Goal: Use online tool/utility: Utilize a website feature to perform a specific function

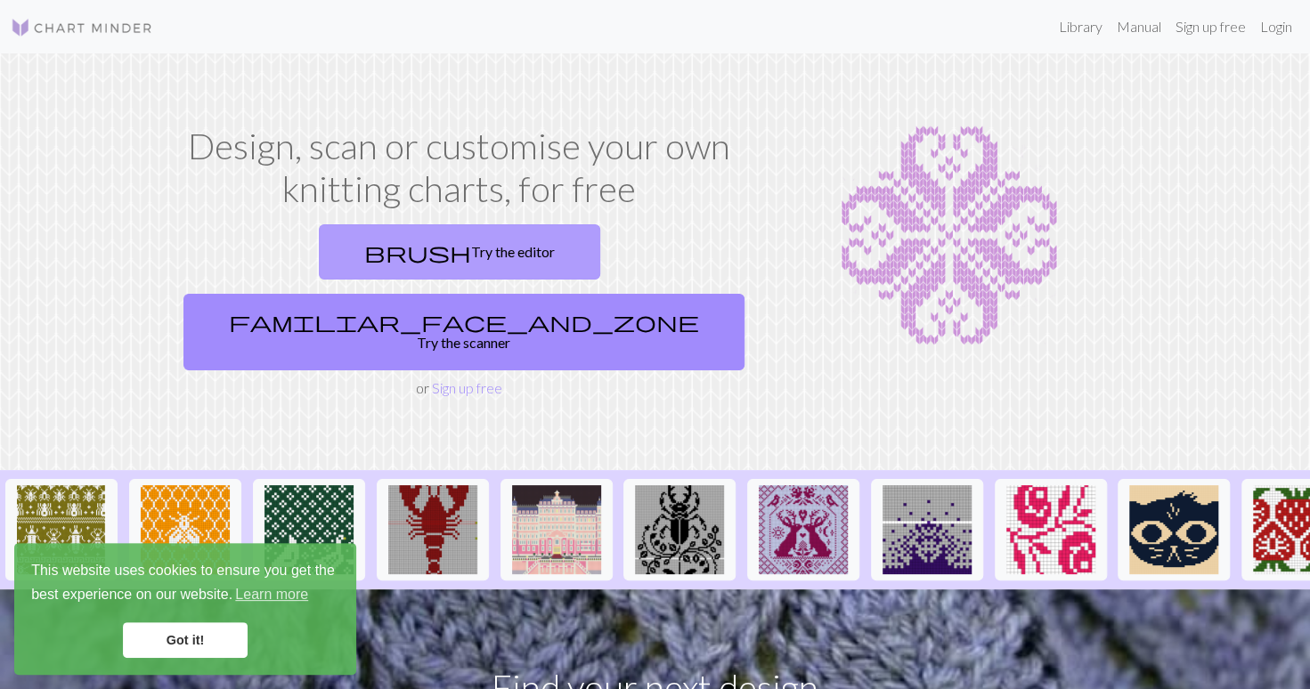
click at [386, 250] on link "brush Try the editor" at bounding box center [459, 251] width 281 height 55
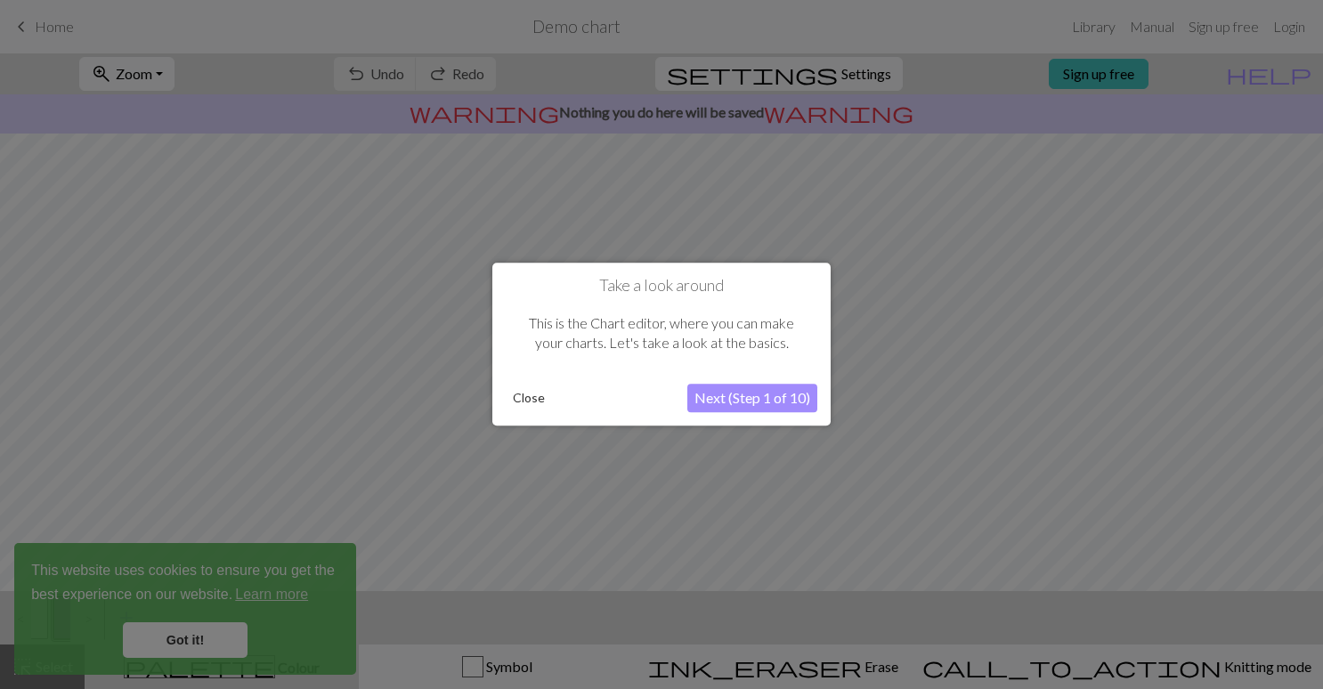
click at [223, 638] on div at bounding box center [661, 344] width 1323 height 689
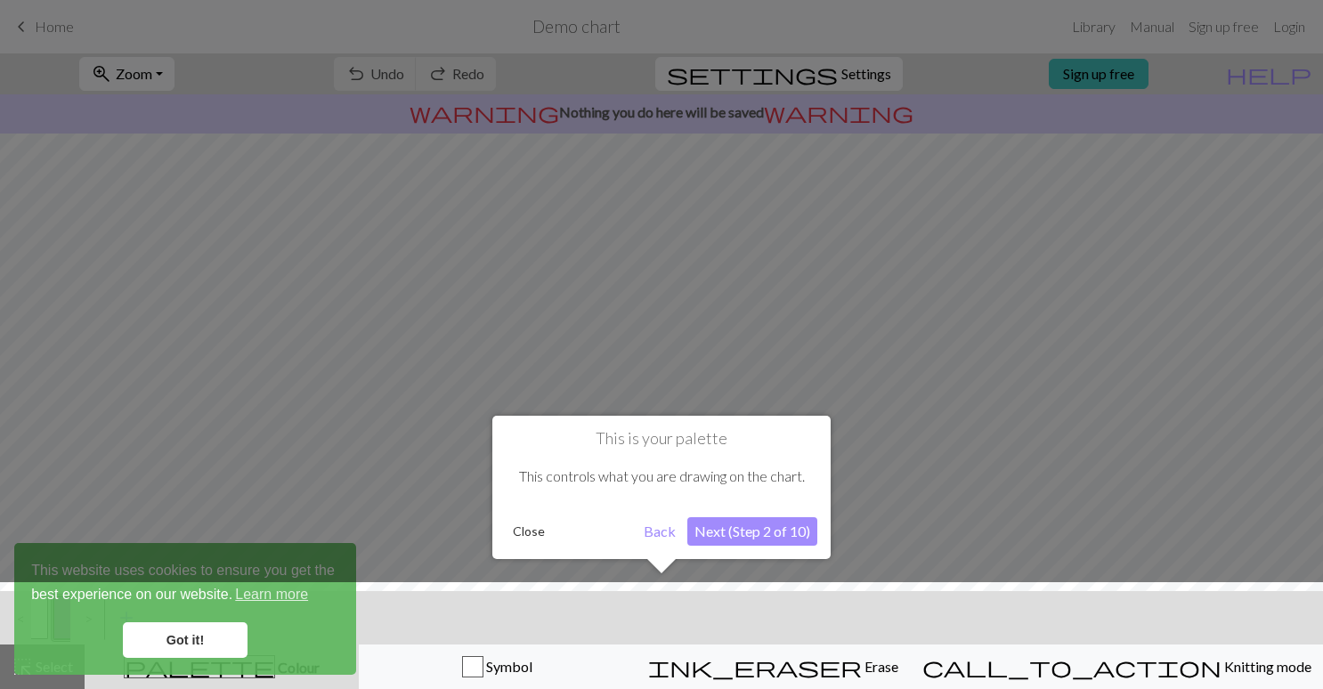
click at [180, 637] on div at bounding box center [661, 640] width 1341 height 116
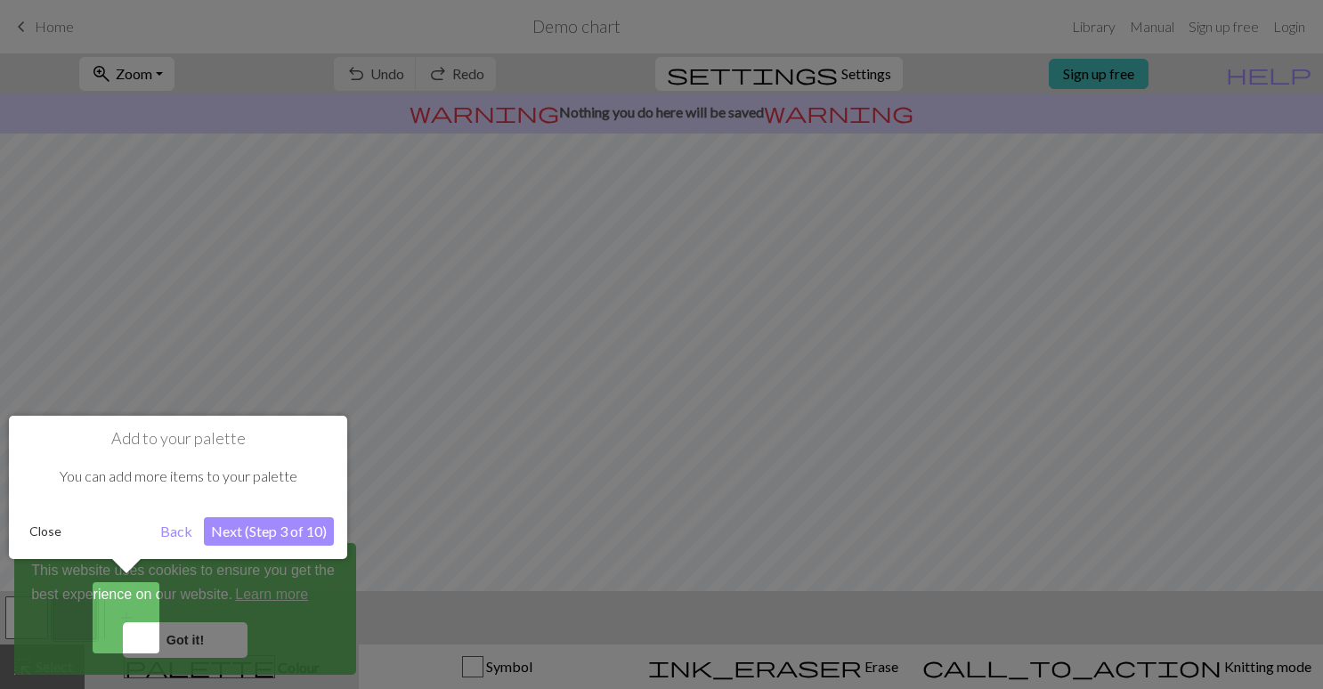
click at [44, 538] on button "Close" at bounding box center [45, 531] width 46 height 27
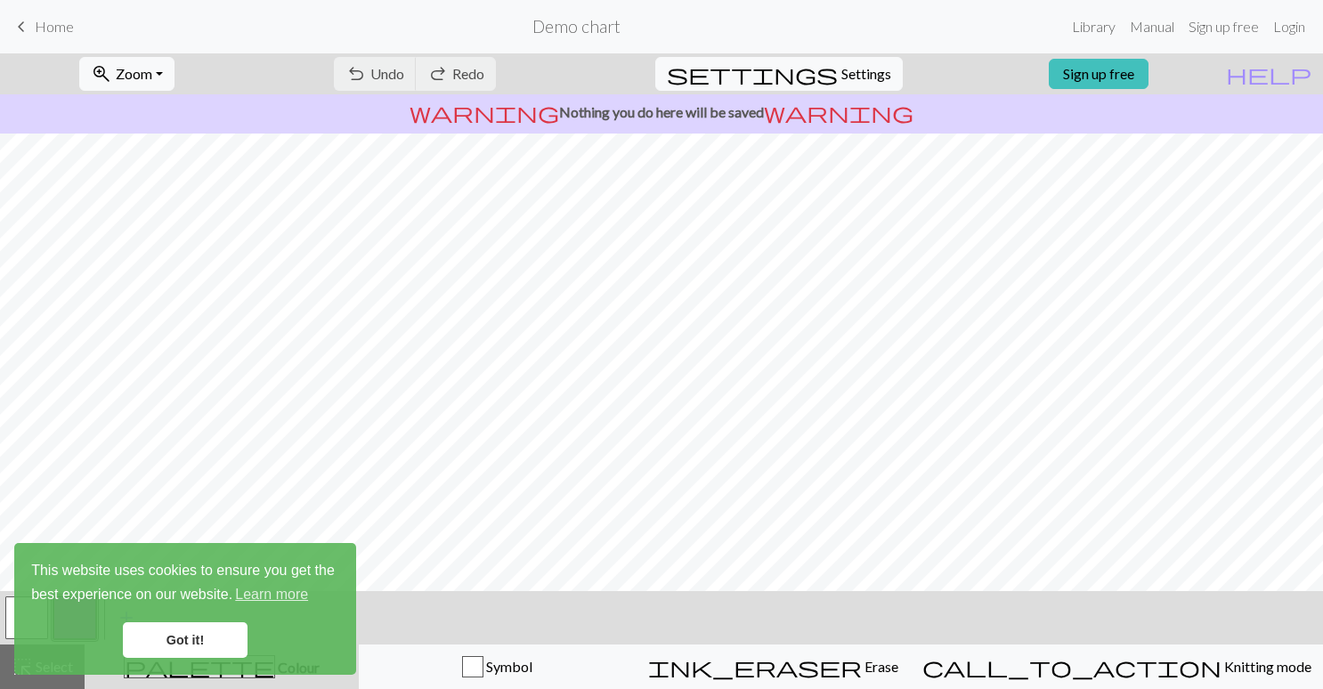
click at [201, 636] on link "Got it!" at bounding box center [185, 640] width 125 height 36
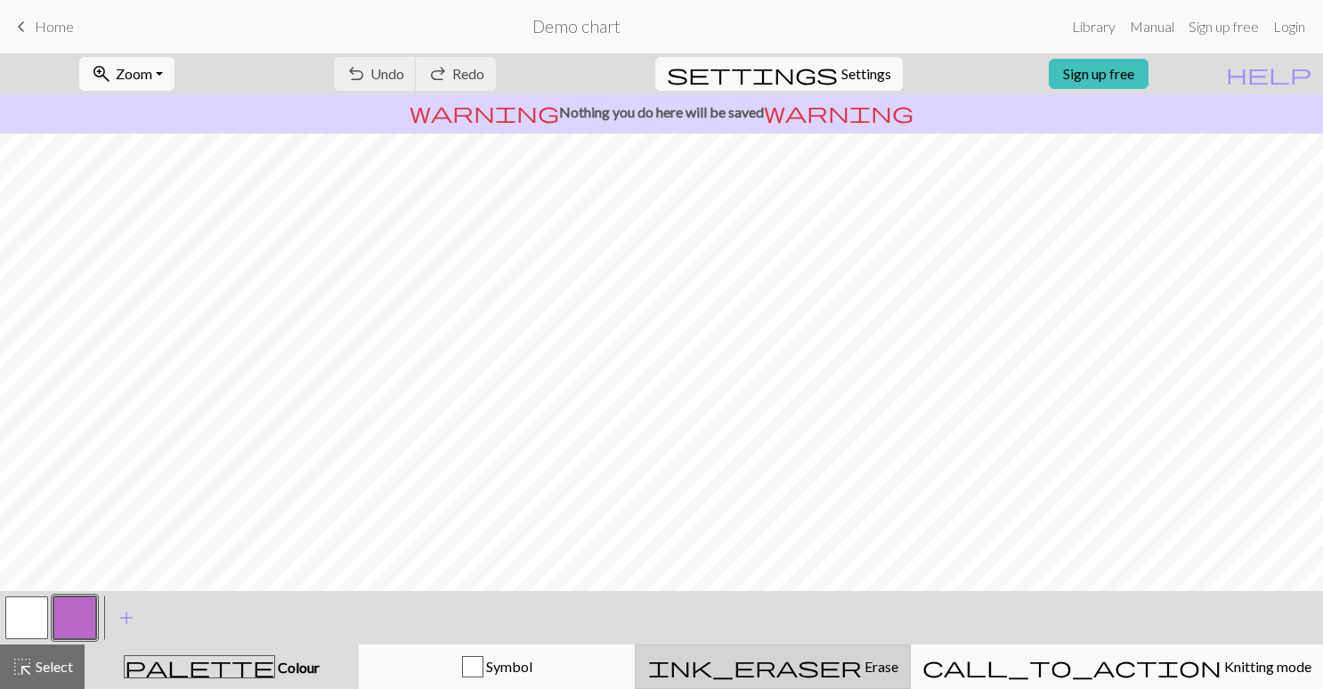
click at [885, 662] on span "Erase" at bounding box center [880, 666] width 37 height 17
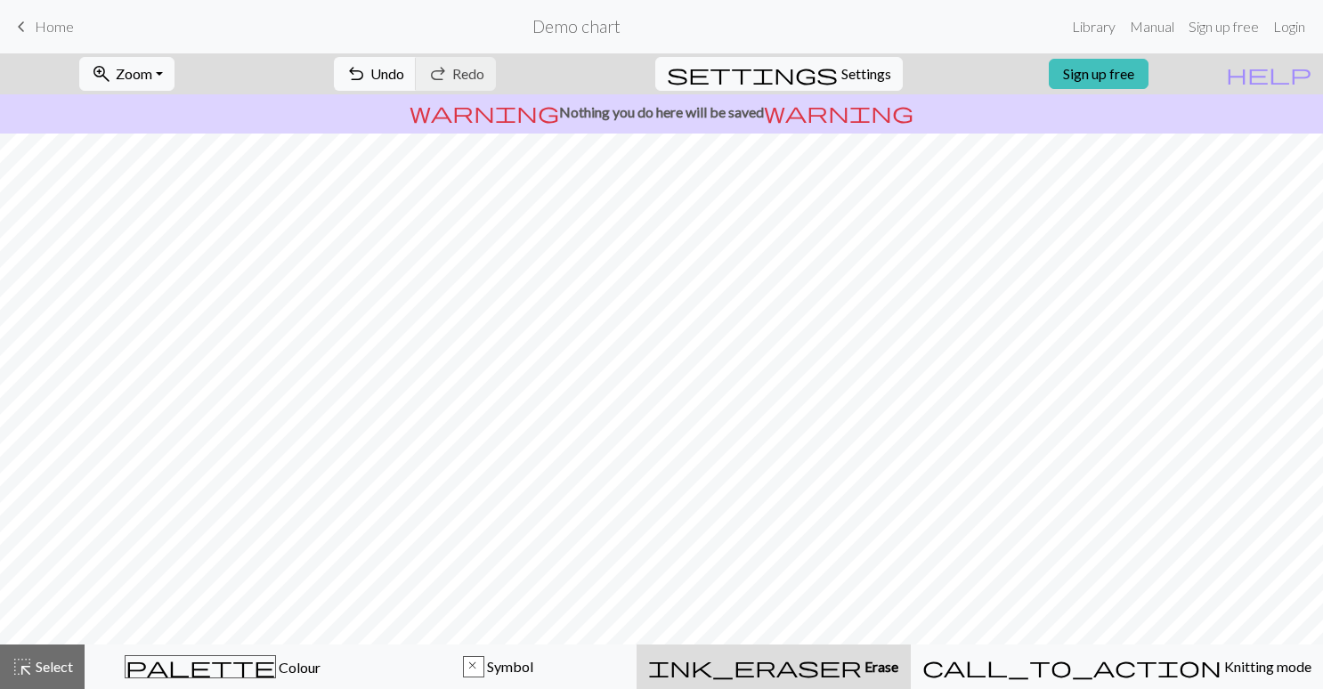
scroll to position [124, 0]
click at [36, 661] on span "Select" at bounding box center [53, 666] width 40 height 17
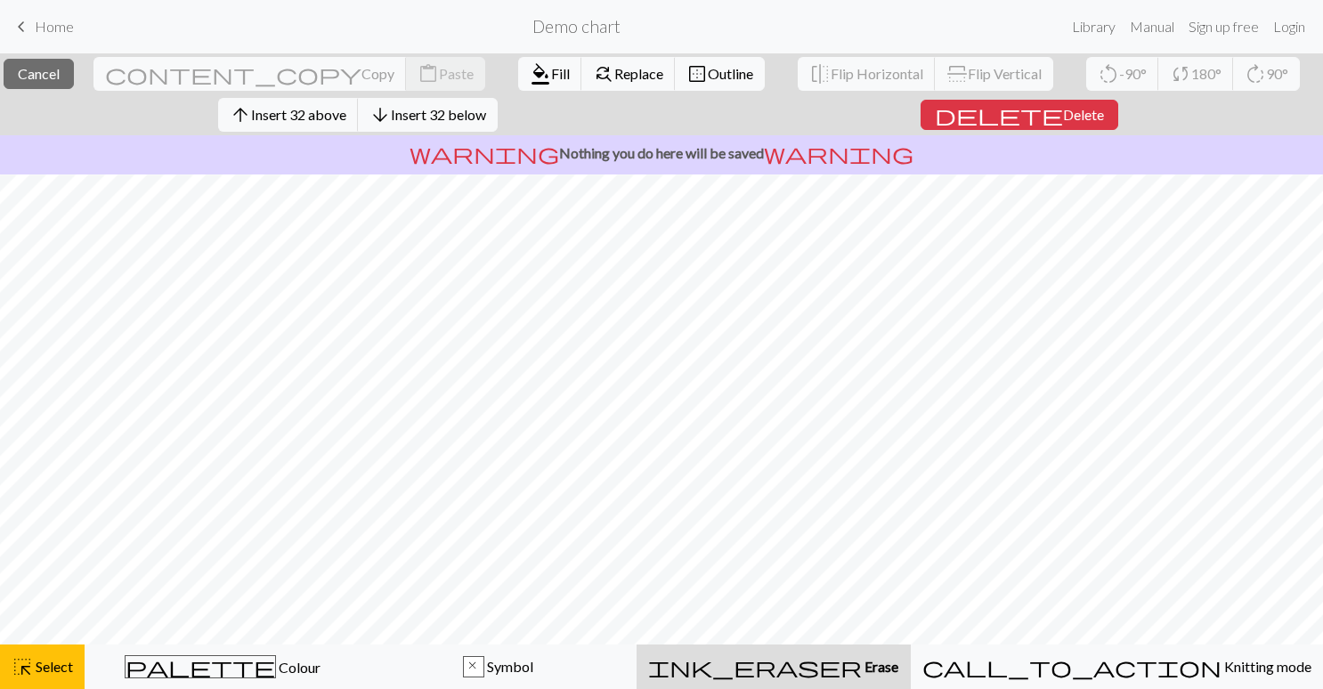
click at [785, 661] on div "ink_eraser Erase Erase" at bounding box center [773, 666] width 253 height 21
